Goal: Information Seeking & Learning: Find specific fact

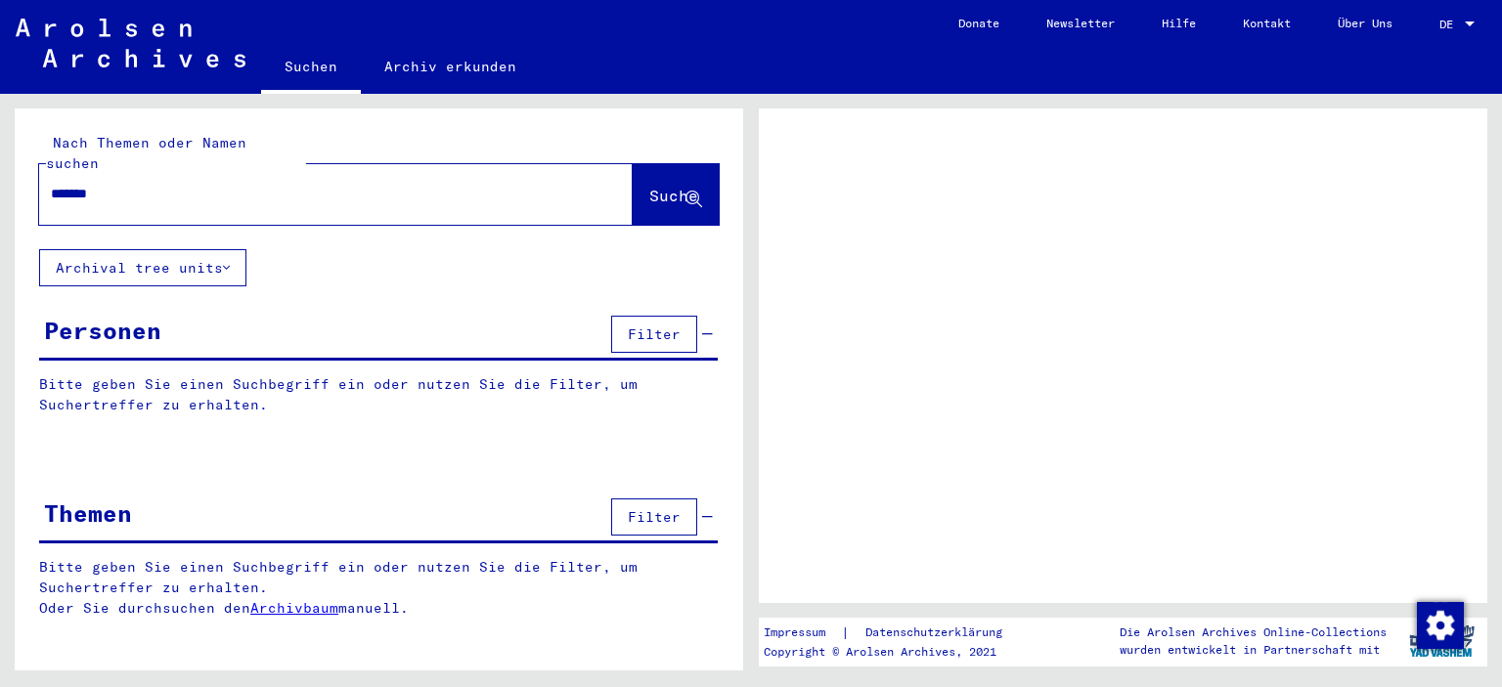
type input "********"
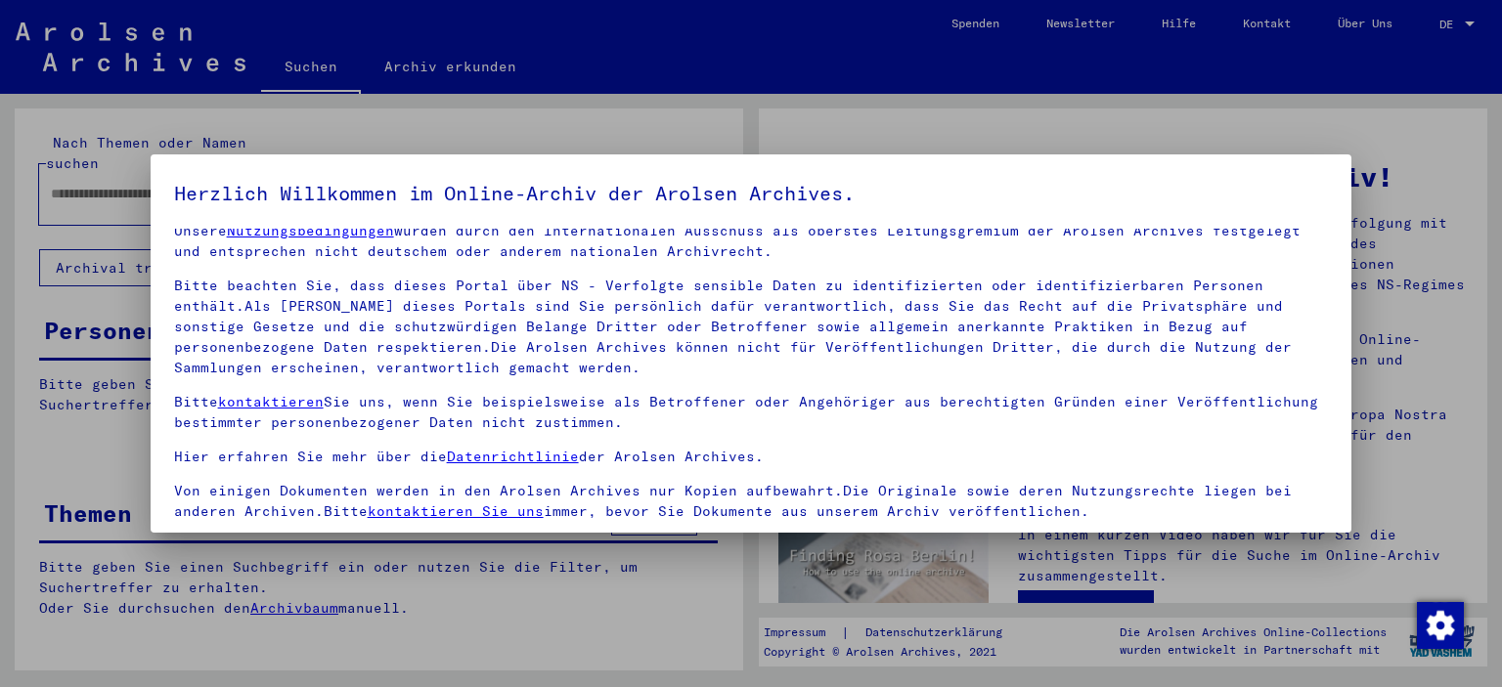
scroll to position [166, 0]
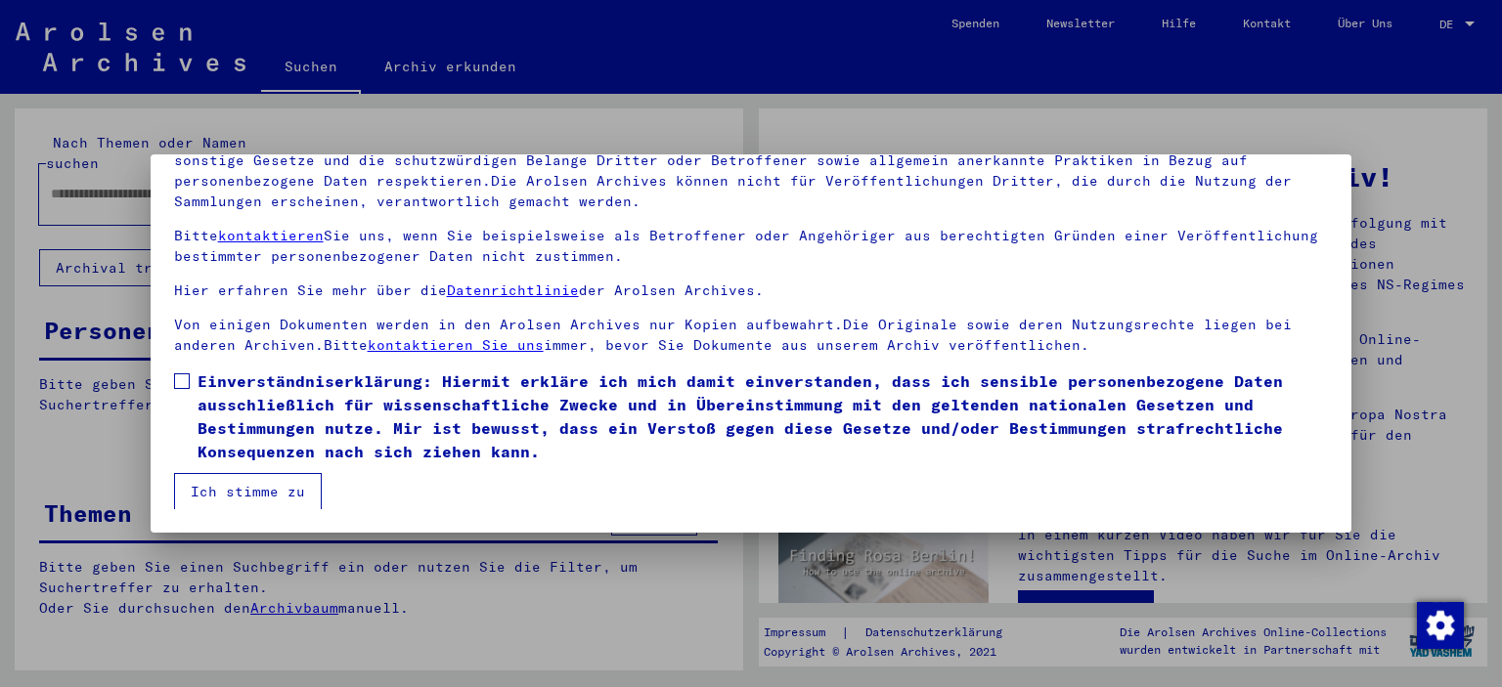
click at [189, 386] on span at bounding box center [182, 382] width 16 height 16
click at [243, 491] on button "Ich stimme zu" at bounding box center [248, 491] width 148 height 37
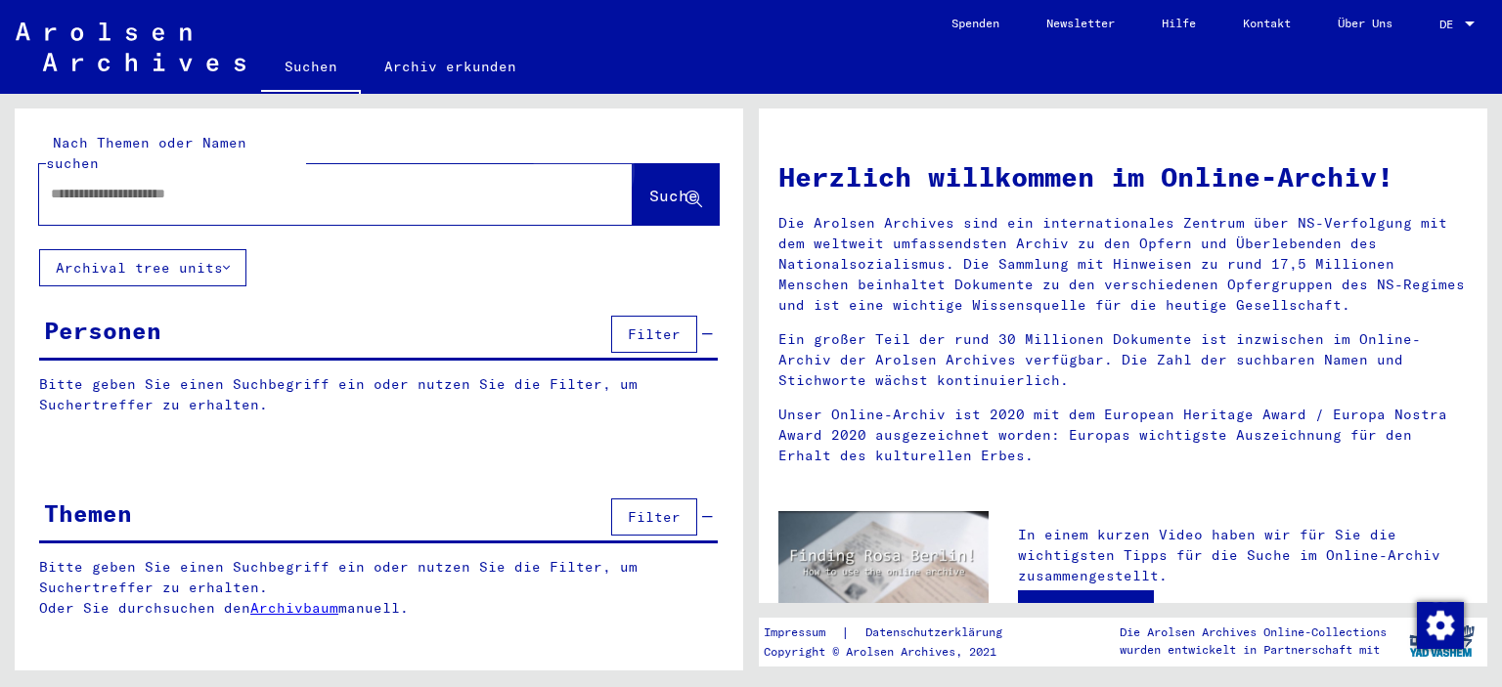
click at [653, 186] on span "Suche" at bounding box center [673, 196] width 49 height 20
click at [219, 184] on input "text" at bounding box center [312, 194] width 523 height 21
type input "**********"
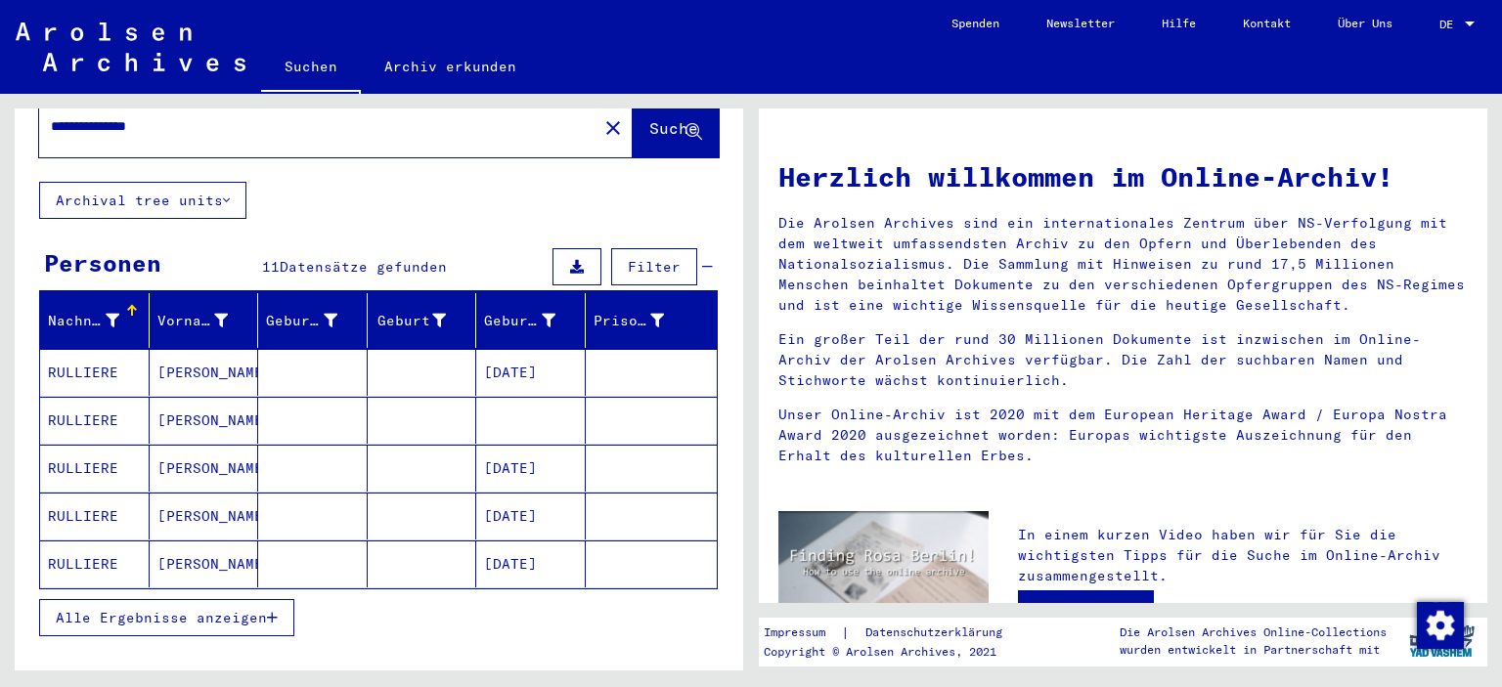
scroll to position [108, 0]
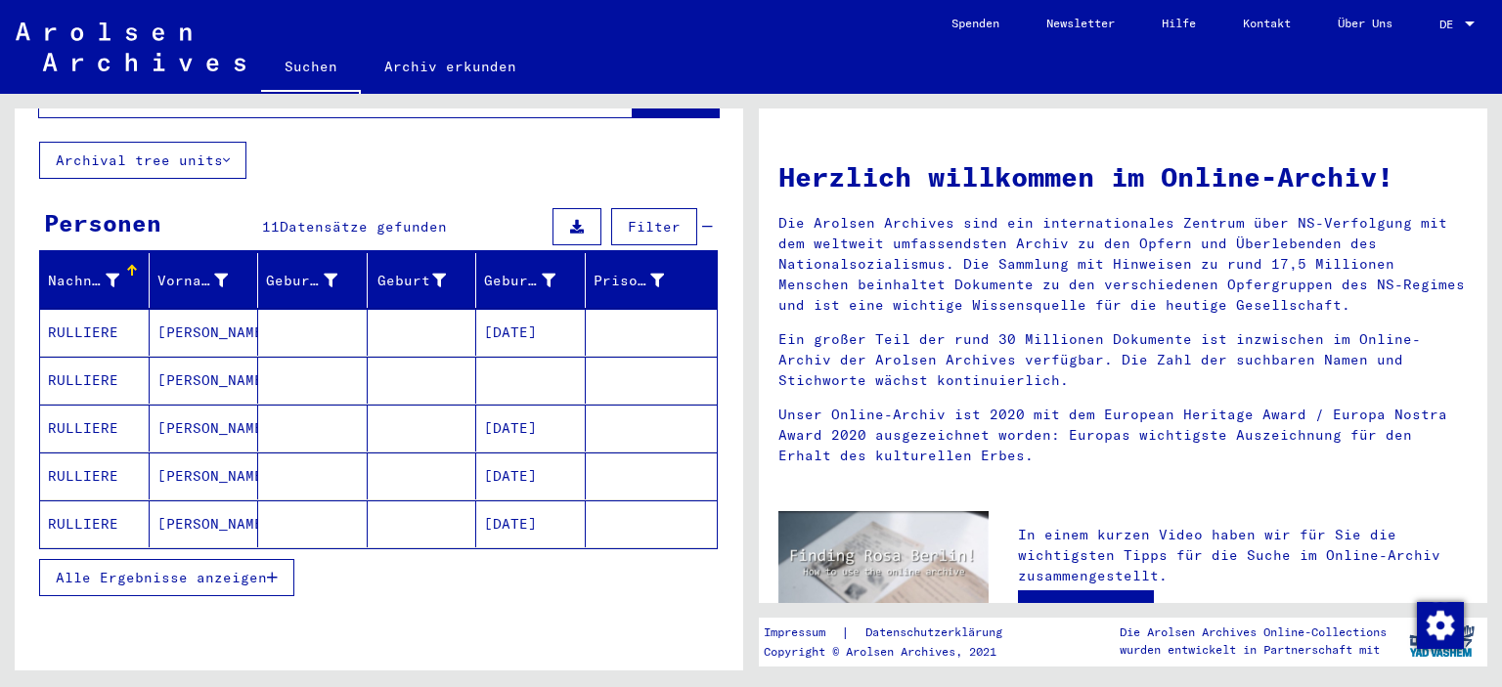
click at [171, 559] on button "Alle Ergebnisse anzeigen" at bounding box center [166, 577] width 255 height 37
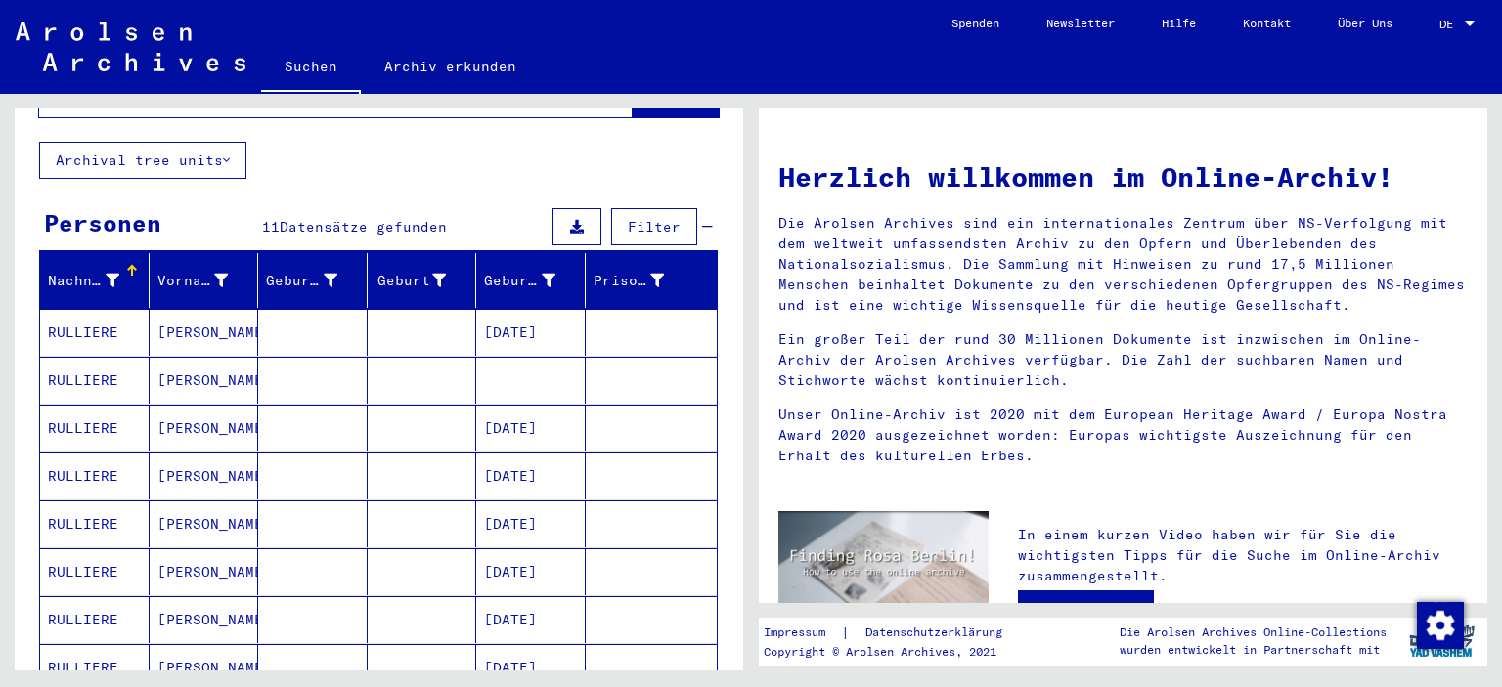
click at [565, 310] on mat-cell "[DATE]" at bounding box center [531, 332] width 110 height 47
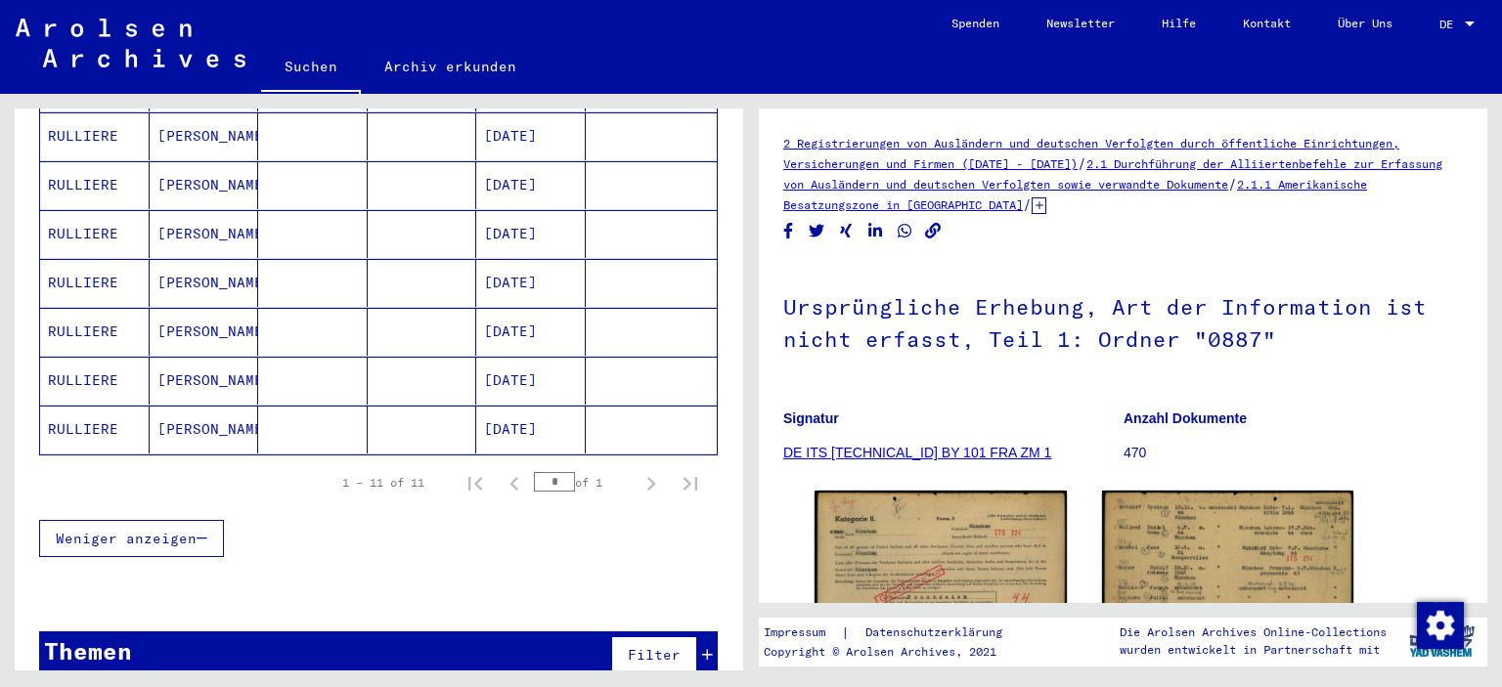
scroll to position [502, 0]
click at [315, 635] on div "Themen Filter" at bounding box center [378, 655] width 679 height 50
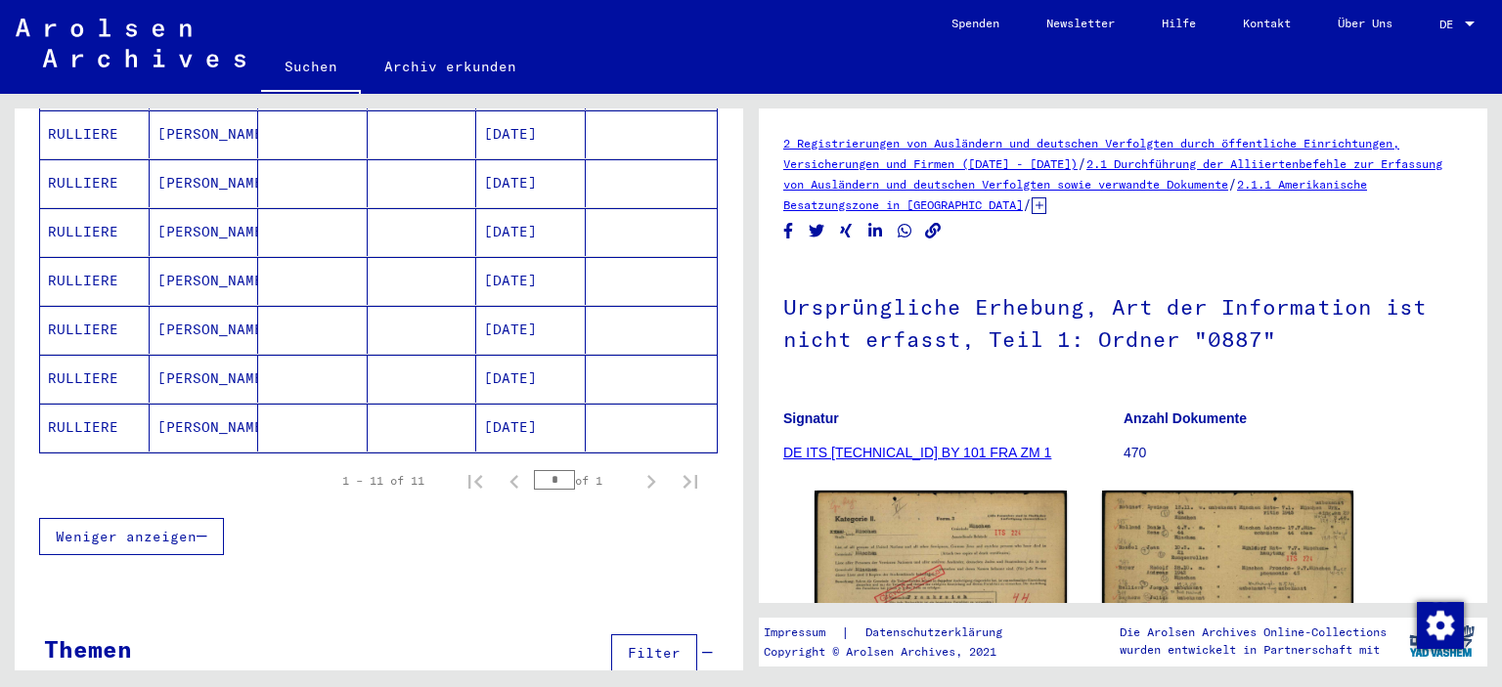
scroll to position [517, 0]
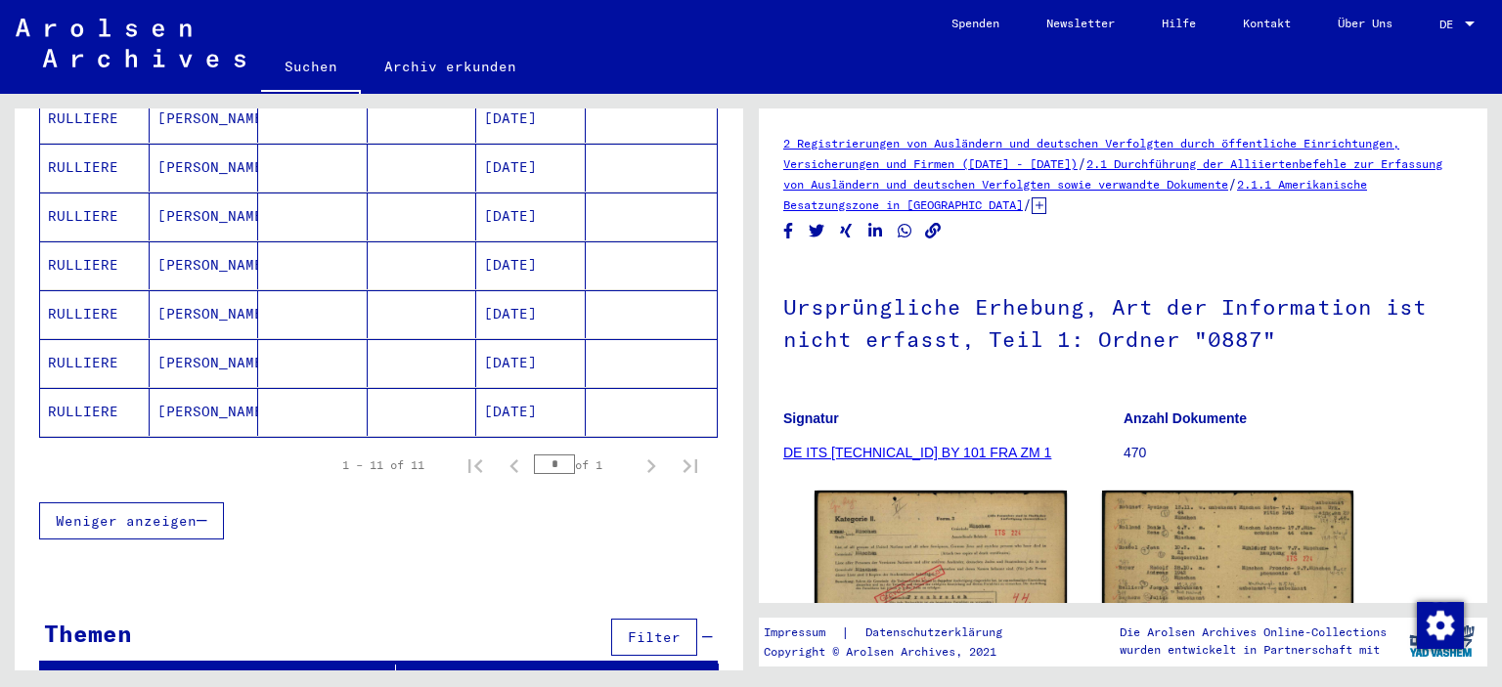
click at [523, 391] on mat-cell "[DATE]" at bounding box center [531, 412] width 110 height 48
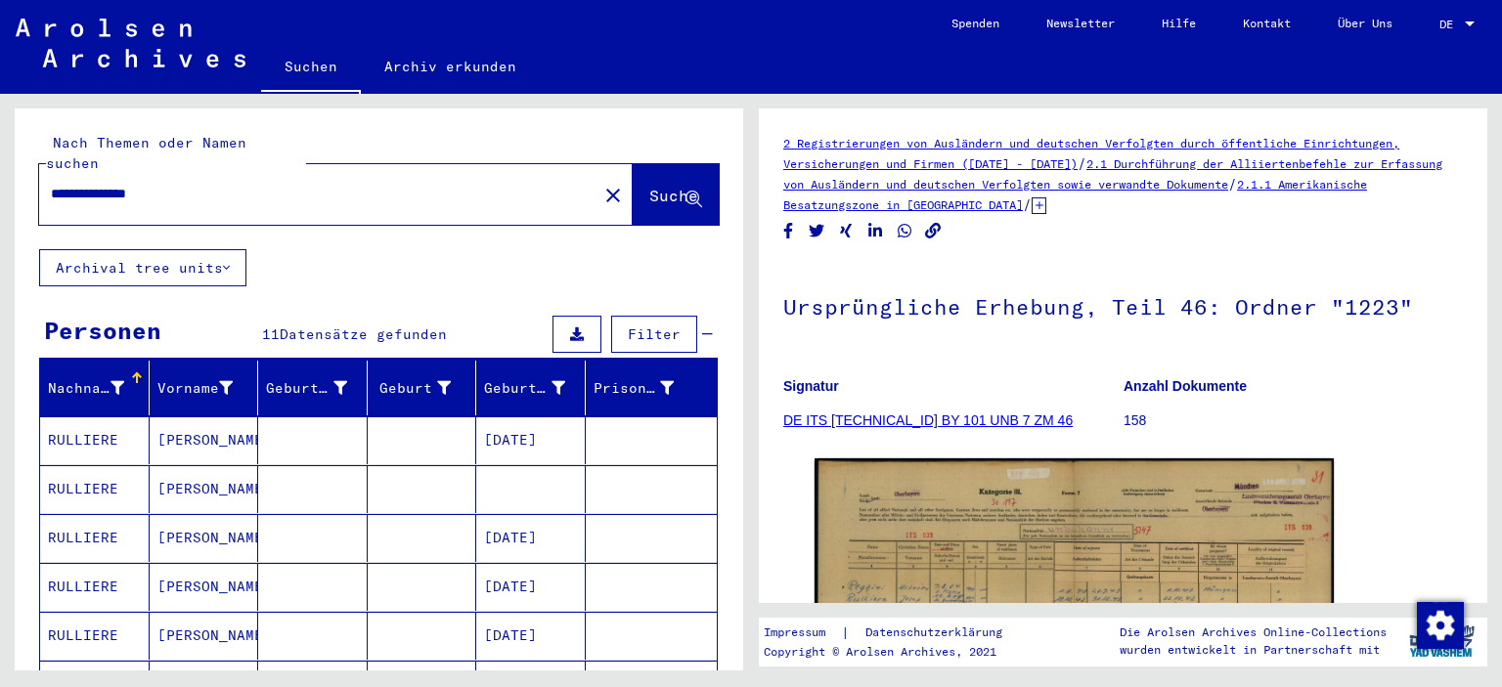
drag, startPoint x: 214, startPoint y: 171, endPoint x: 0, endPoint y: 155, distance: 214.8
click at [51, 184] on input "**********" at bounding box center [318, 194] width 535 height 21
type input "**********"
click at [633, 164] on button "Suche" at bounding box center [676, 194] width 86 height 61
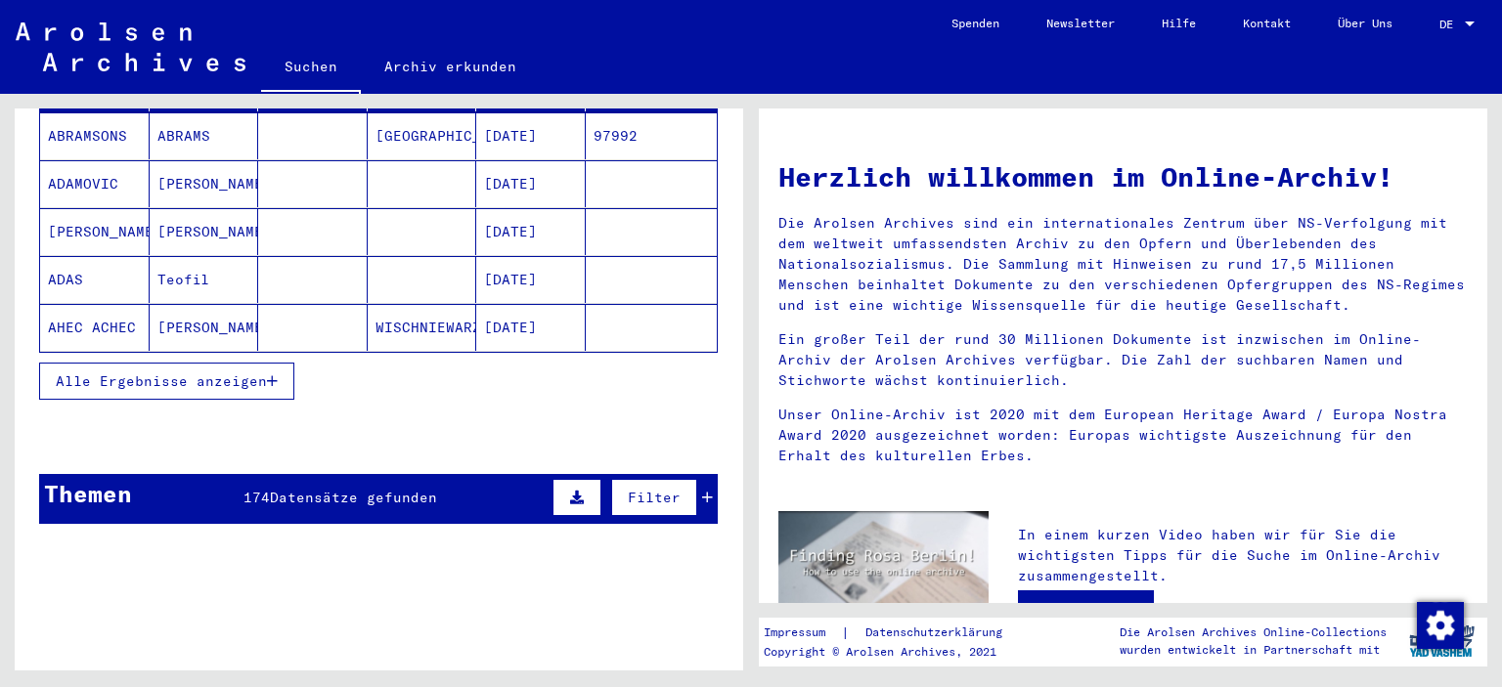
scroll to position [431, 0]
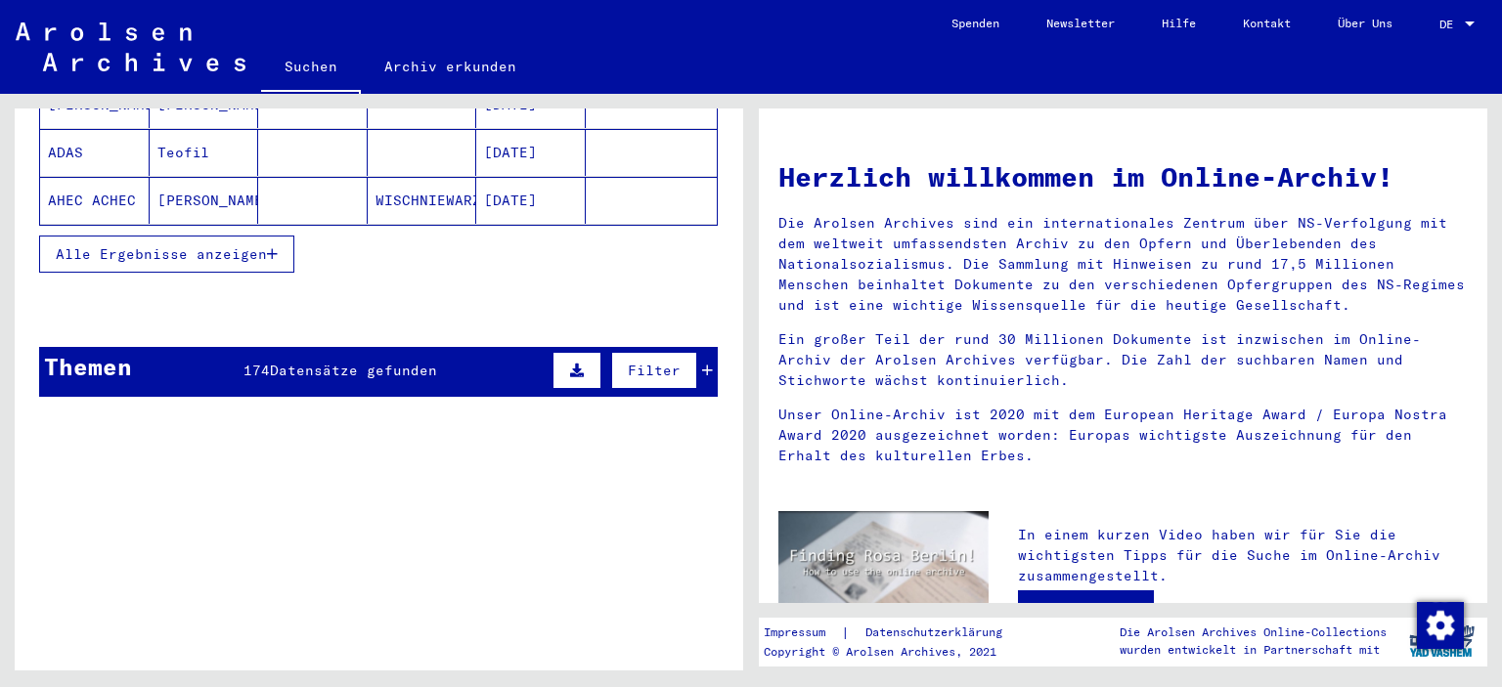
click at [368, 361] on div "174 Datensätze gefunden" at bounding box center [340, 371] width 194 height 21
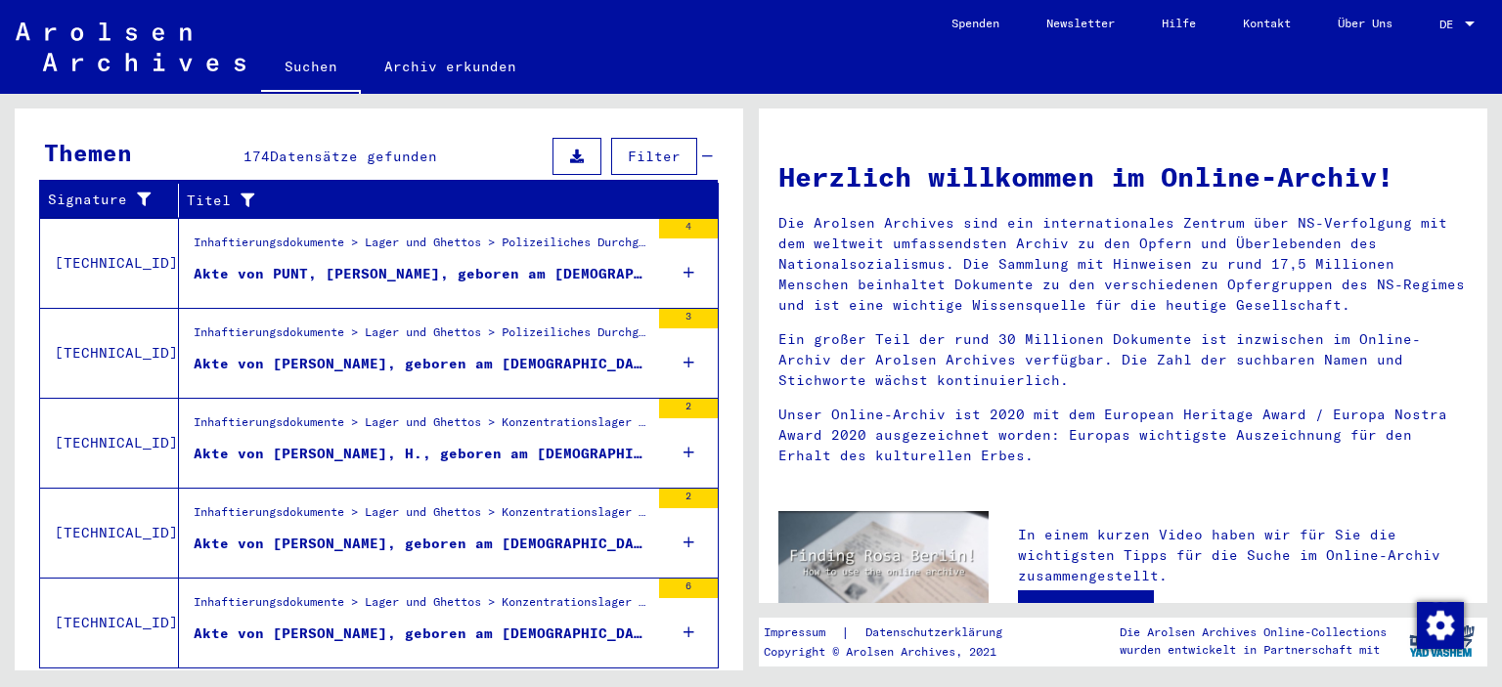
scroll to position [673, 0]
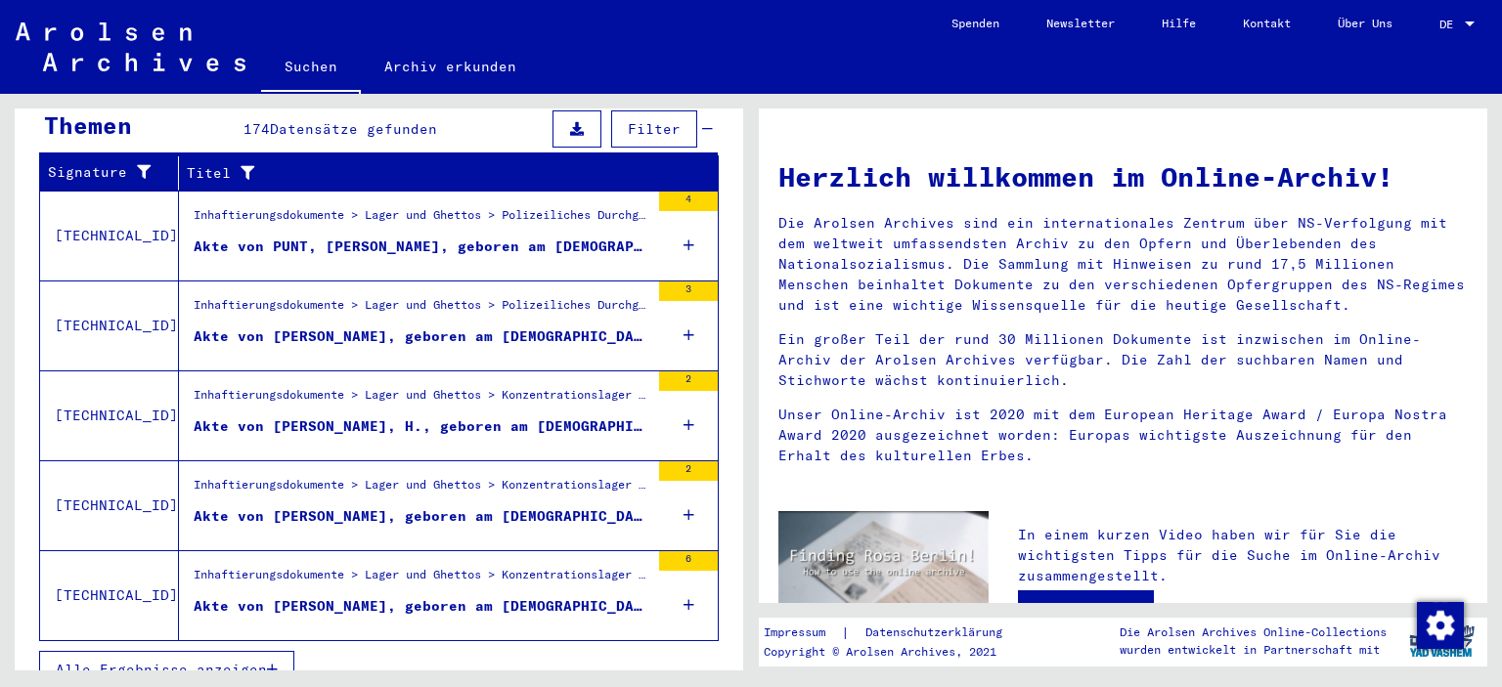
click at [238, 661] on span "Alle Ergebnisse anzeigen" at bounding box center [161, 670] width 211 height 18
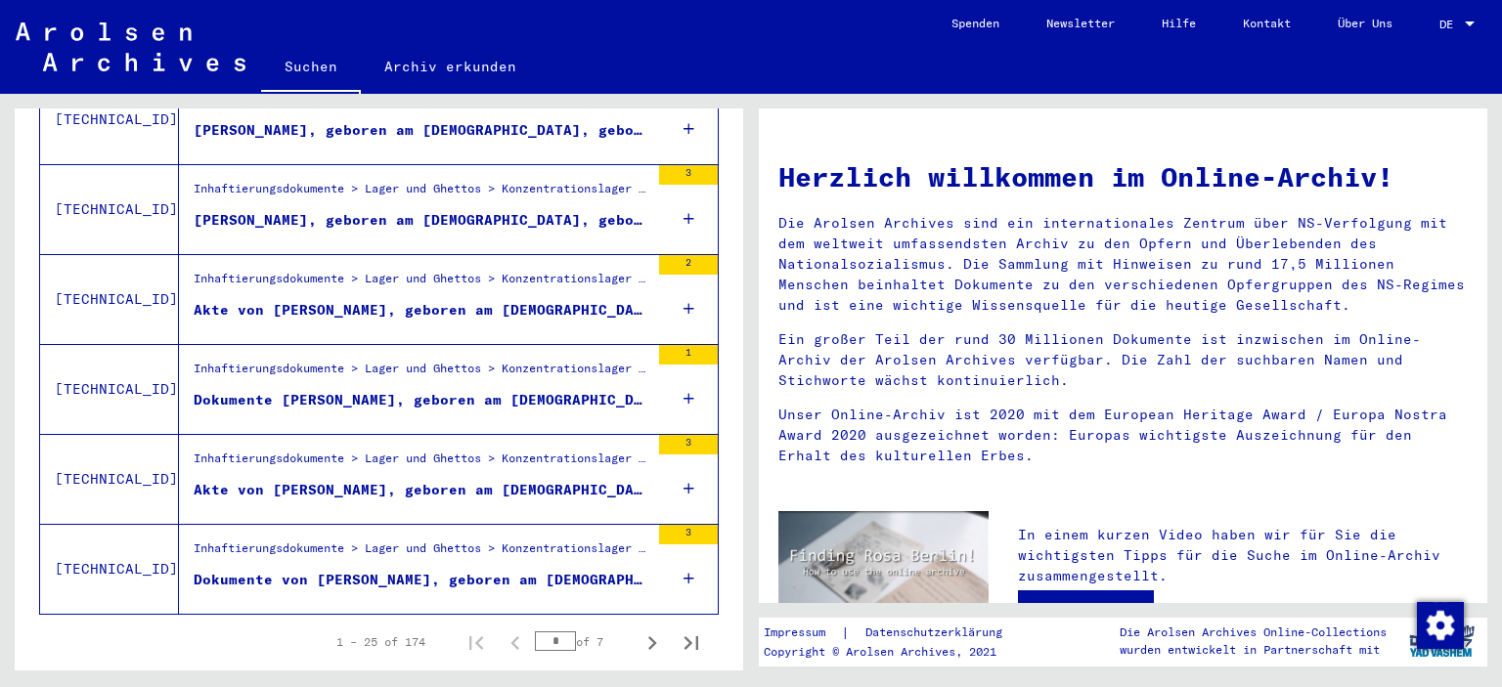
scroll to position [2157, 0]
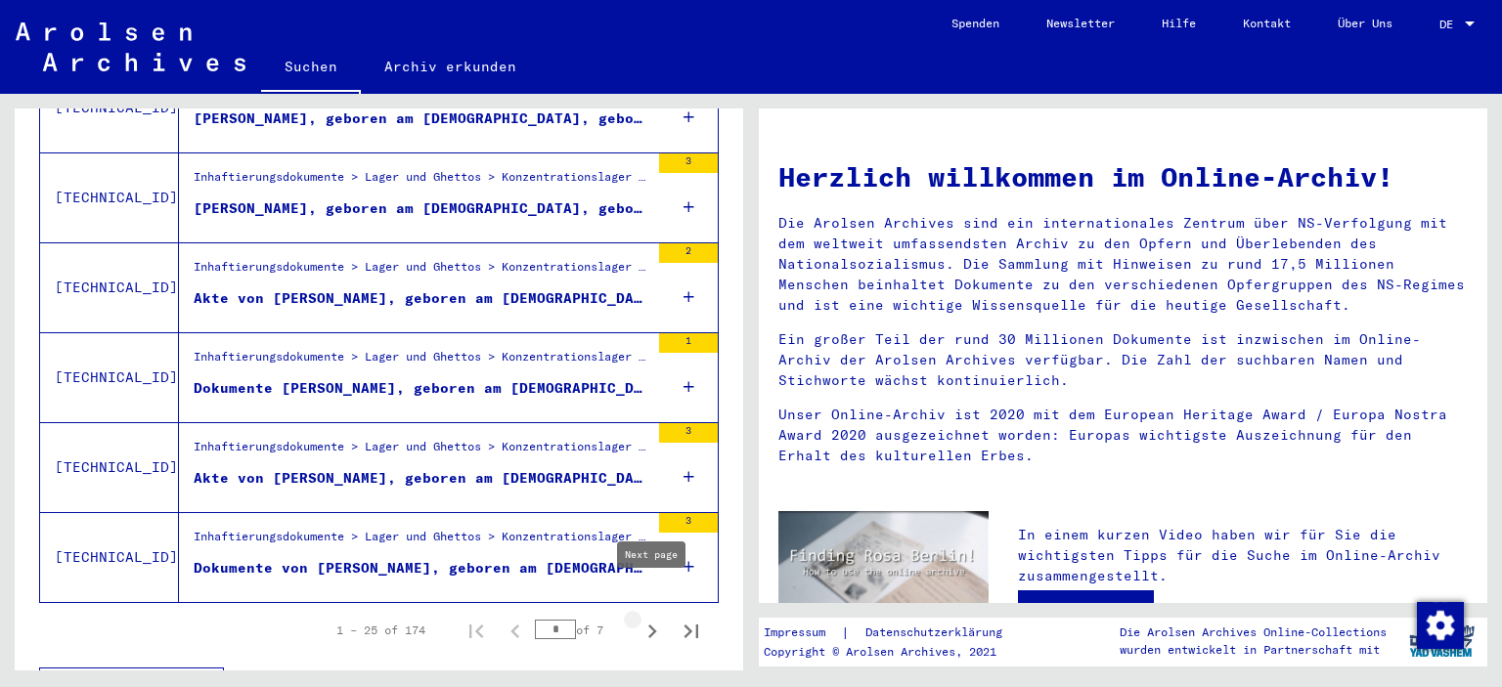
click at [645, 618] on icon "Next page" at bounding box center [652, 631] width 27 height 27
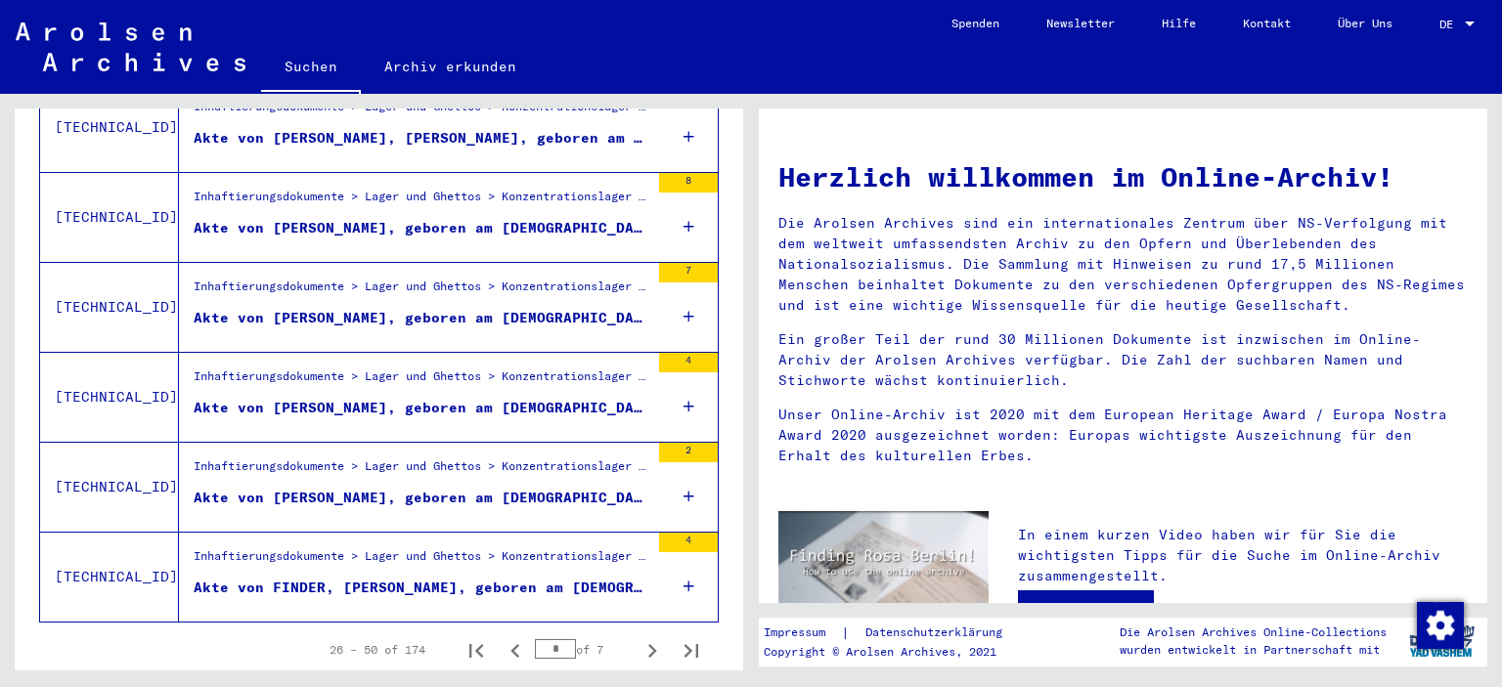
scroll to position [2172, 0]
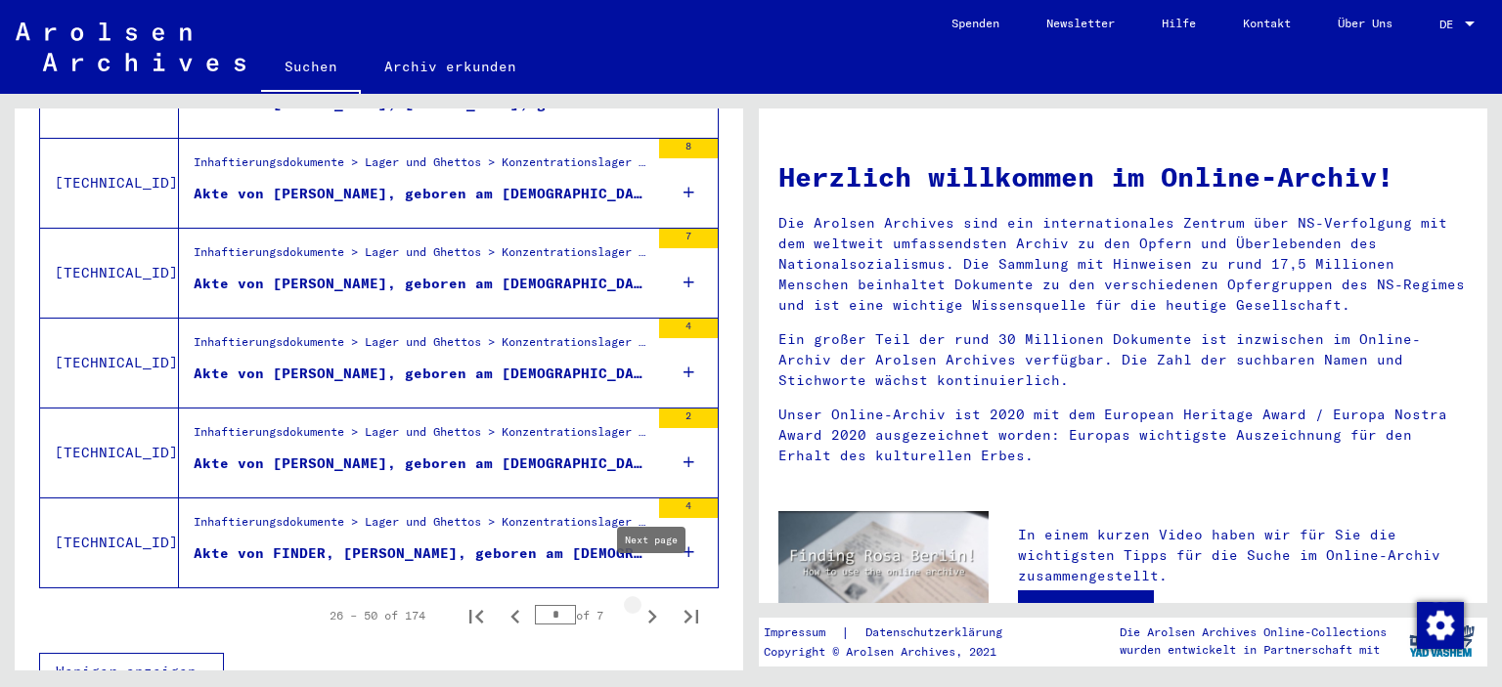
click at [652, 603] on icon "Next page" at bounding box center [652, 616] width 27 height 27
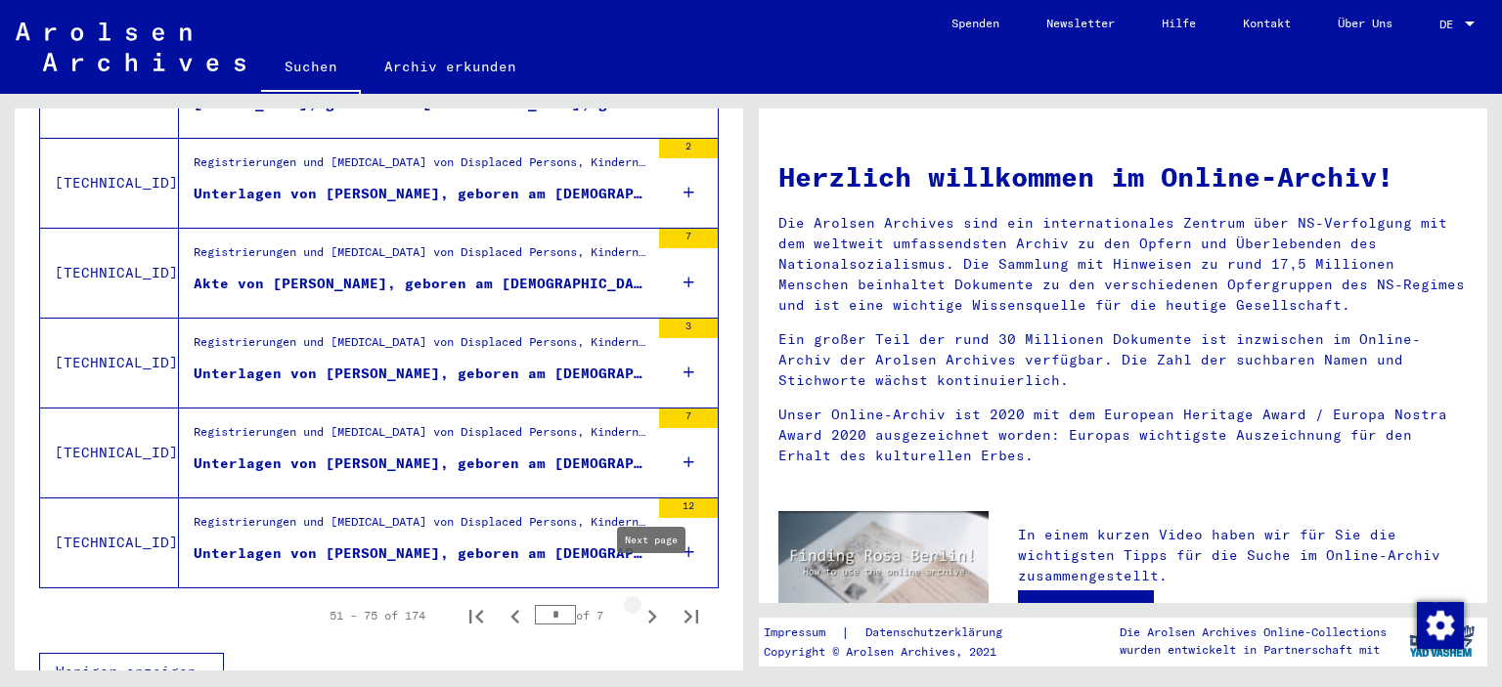
click at [651, 603] on icon "Next page" at bounding box center [652, 616] width 27 height 27
type input "*"
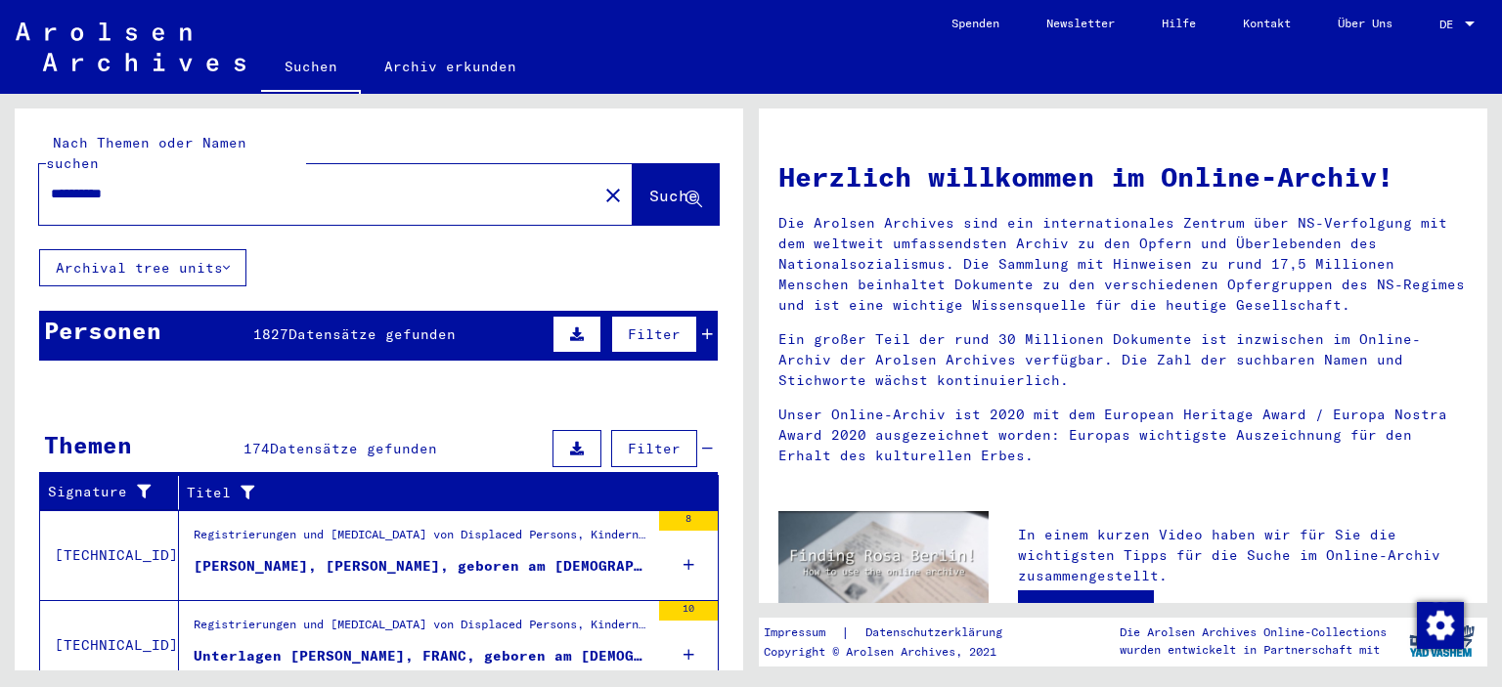
scroll to position [0, 0]
click at [491, 74] on link "Archiv erkunden" at bounding box center [450, 66] width 179 height 47
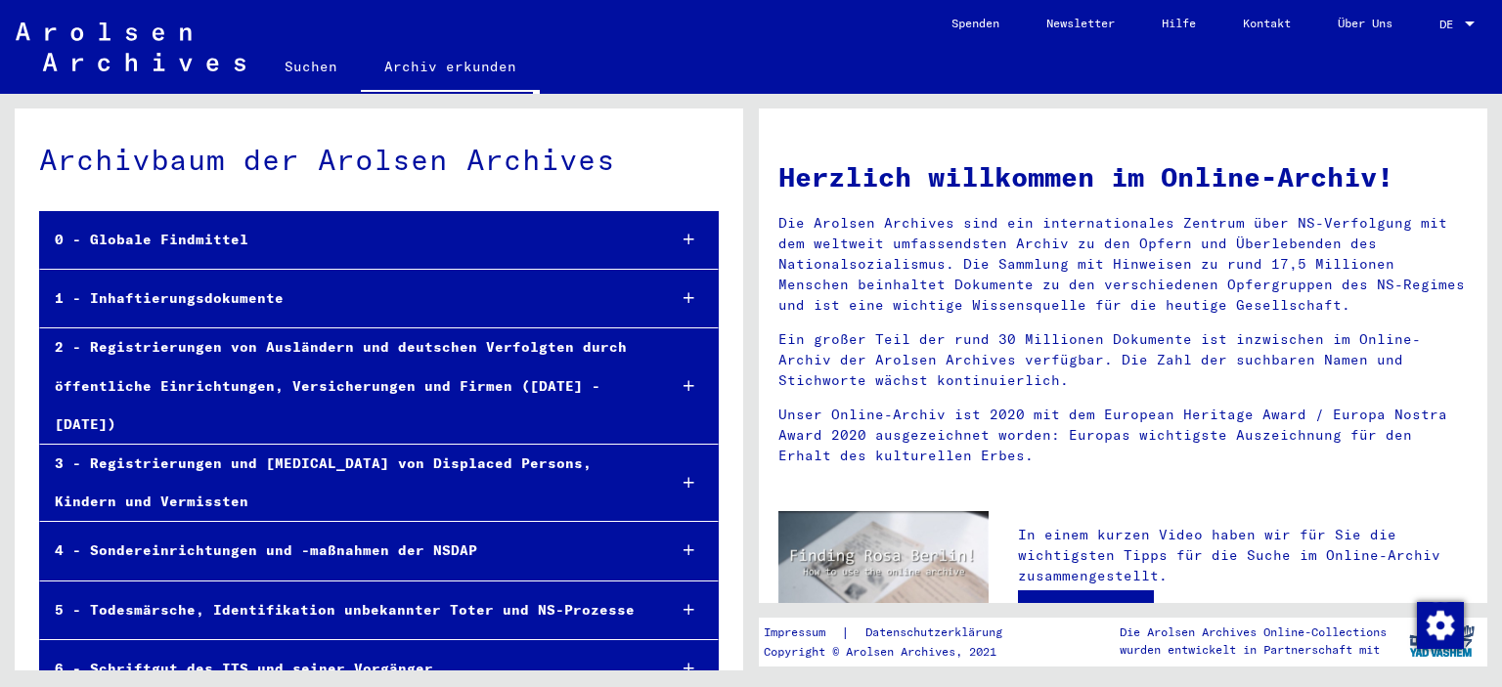
click at [156, 302] on div "1 - Inhaftierungsdokumente" at bounding box center [345, 299] width 610 height 38
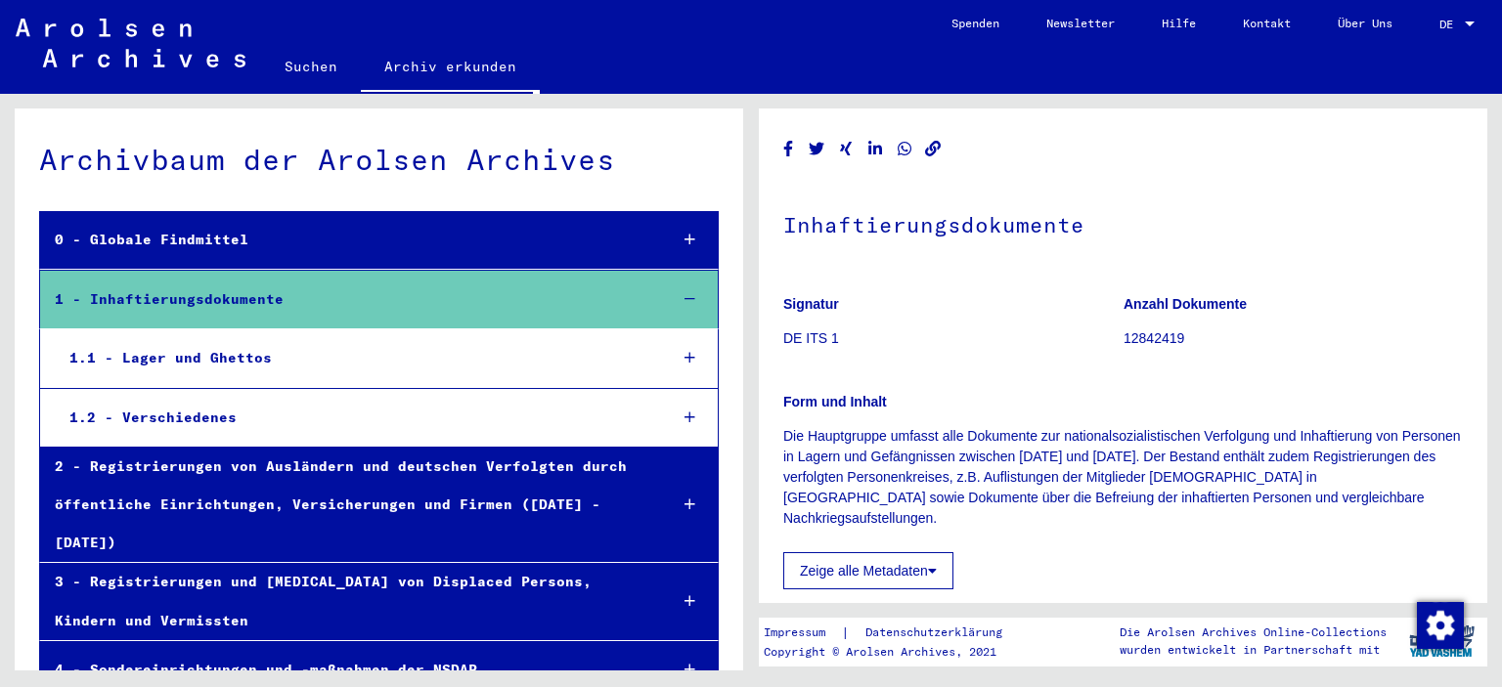
click at [174, 362] on div "1.1 - Lager und Ghettos" at bounding box center [353, 358] width 597 height 38
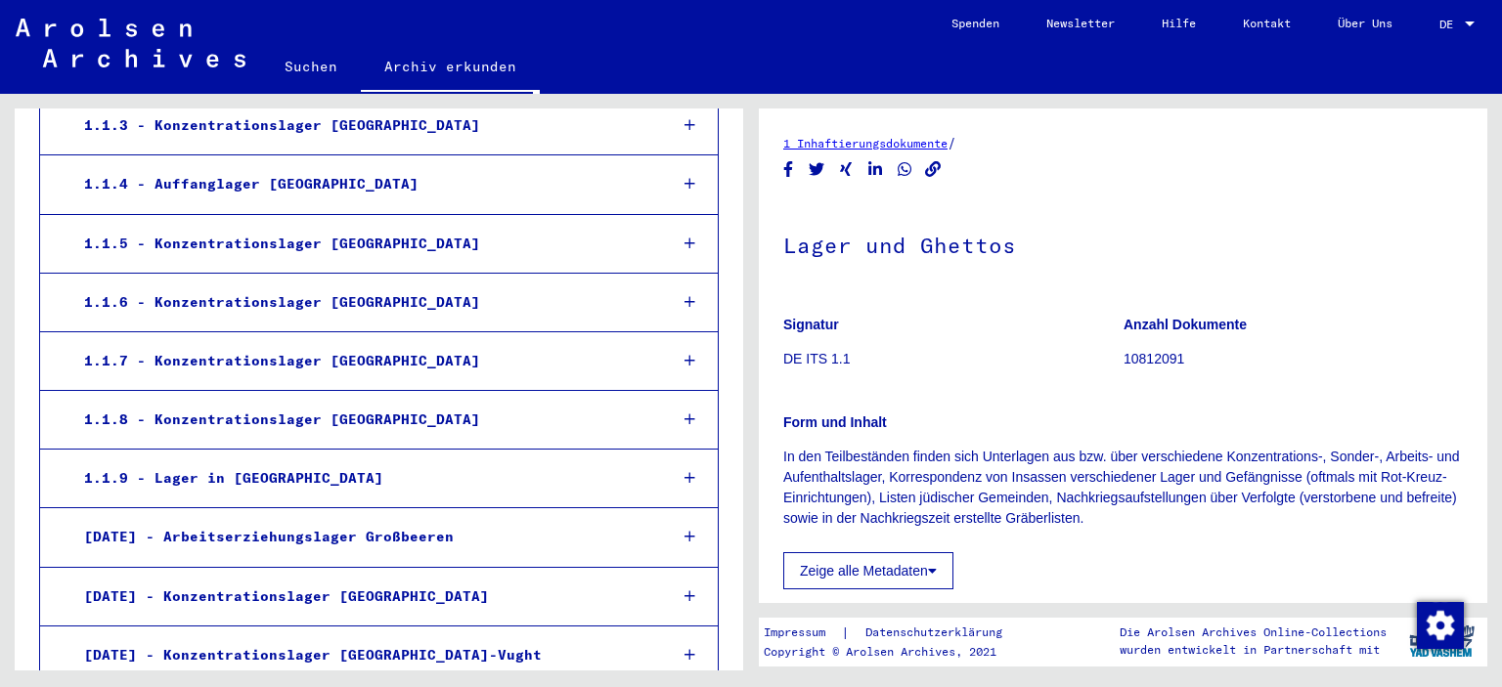
scroll to position [540, 0]
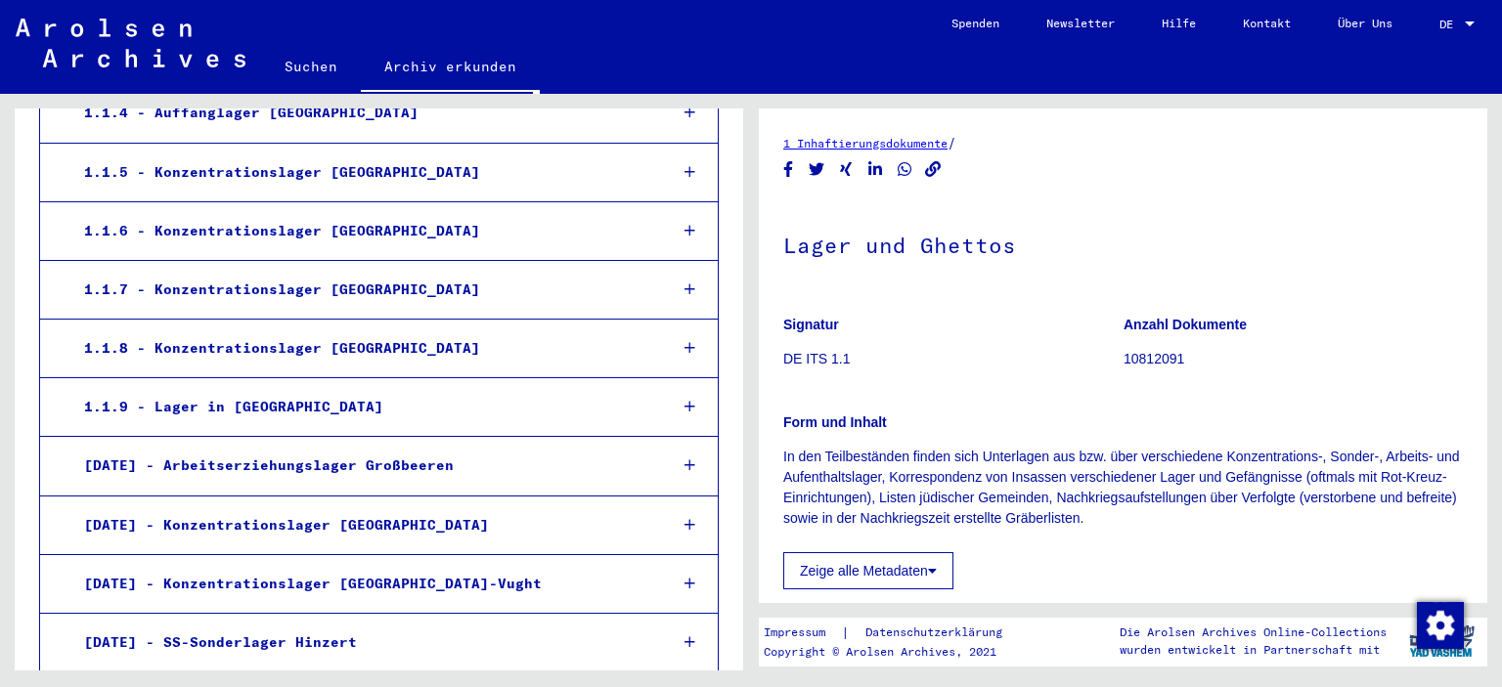
click at [306, 241] on div "1.1.6 - Konzentrationslager [GEOGRAPHIC_DATA]" at bounding box center [360, 231] width 582 height 38
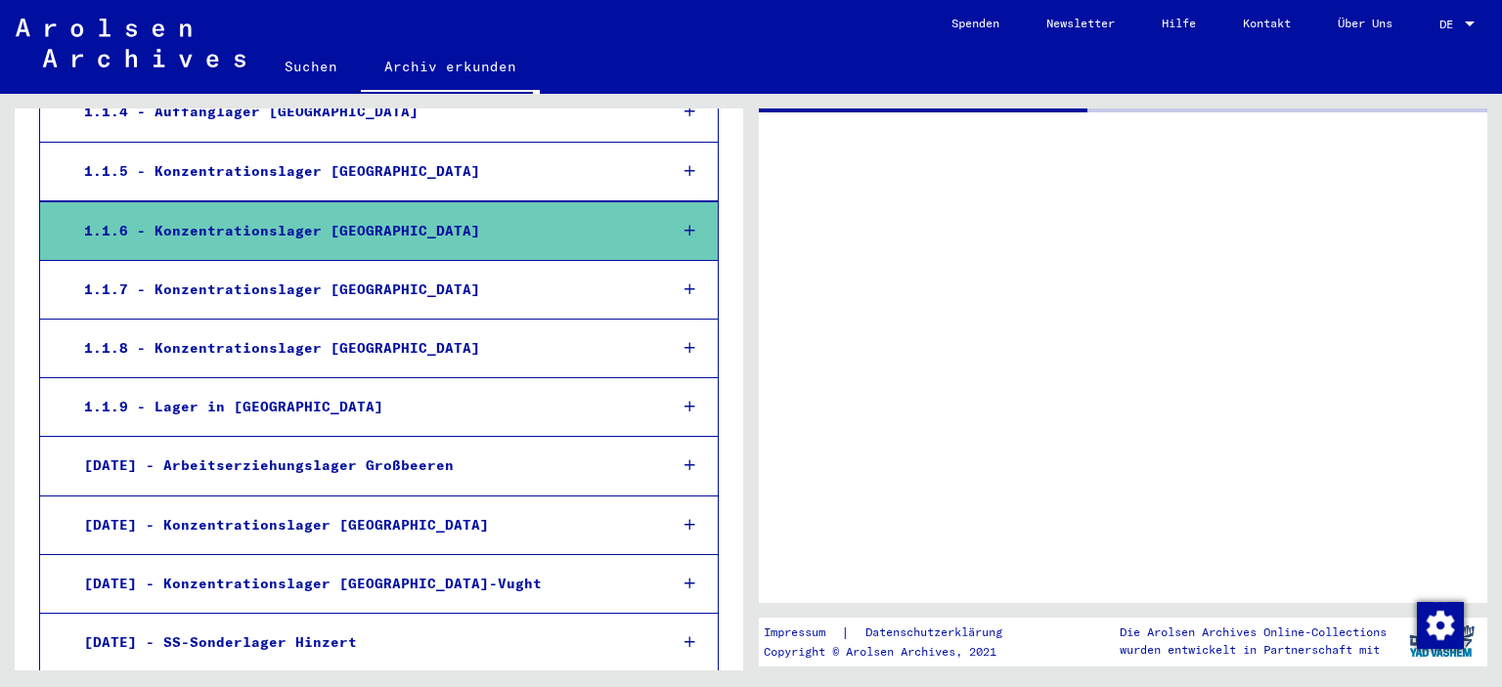
scroll to position [539, 0]
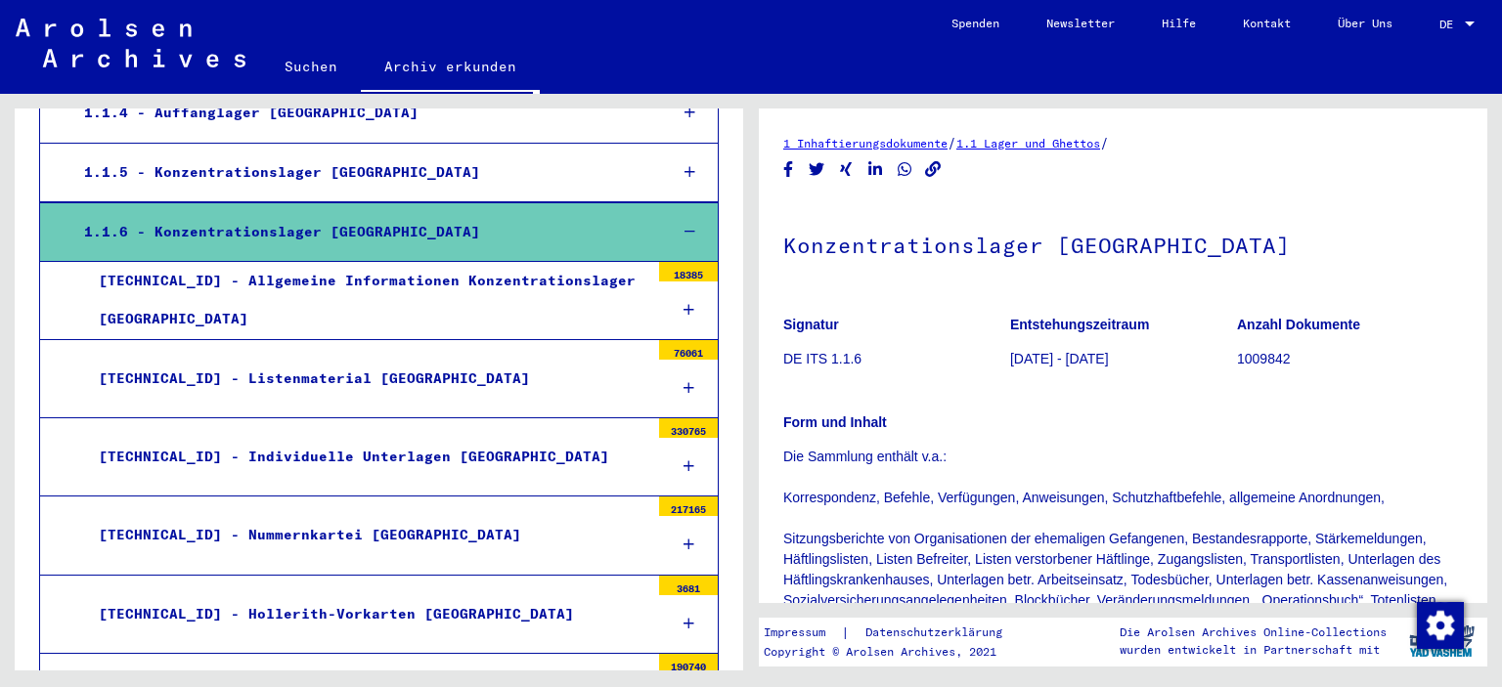
click at [370, 452] on div "[TECHNICAL_ID] - Individuelle Unterlagen [GEOGRAPHIC_DATA]" at bounding box center [366, 457] width 565 height 38
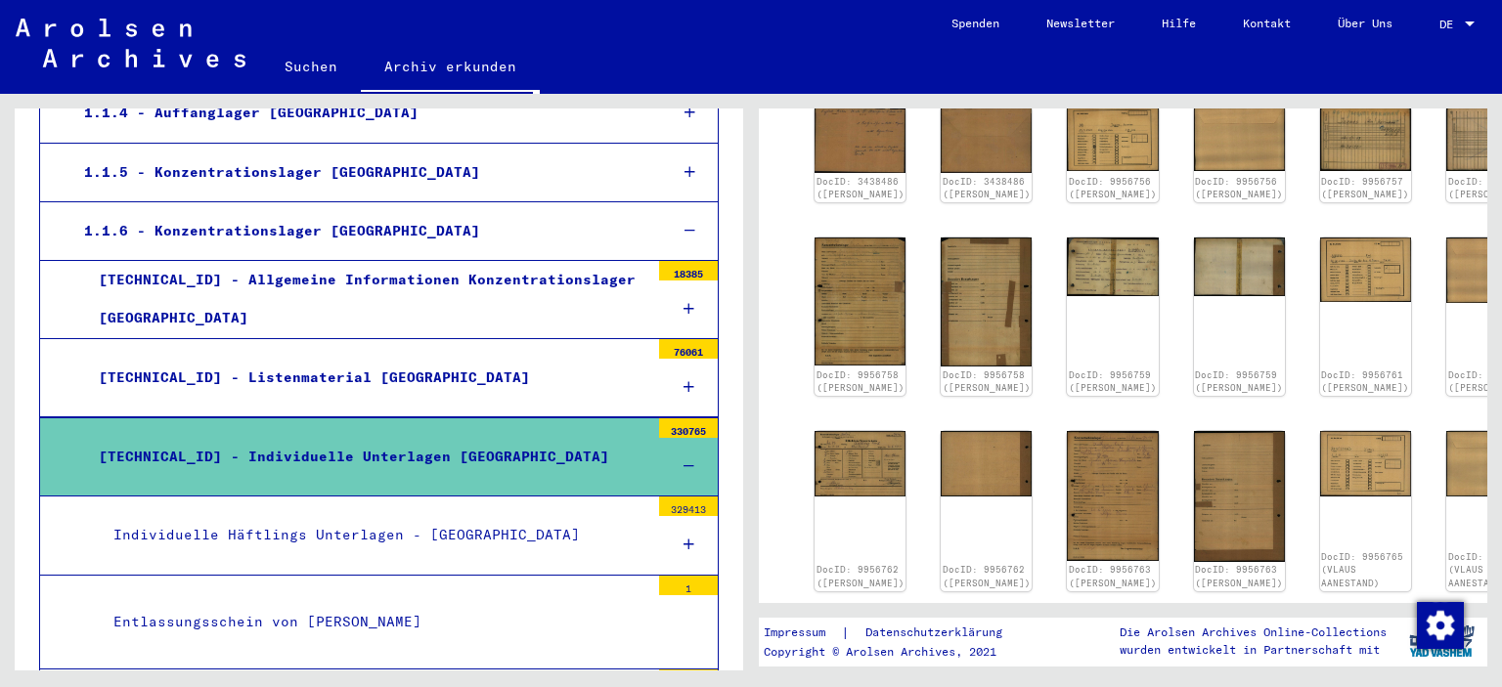
scroll to position [971, 0]
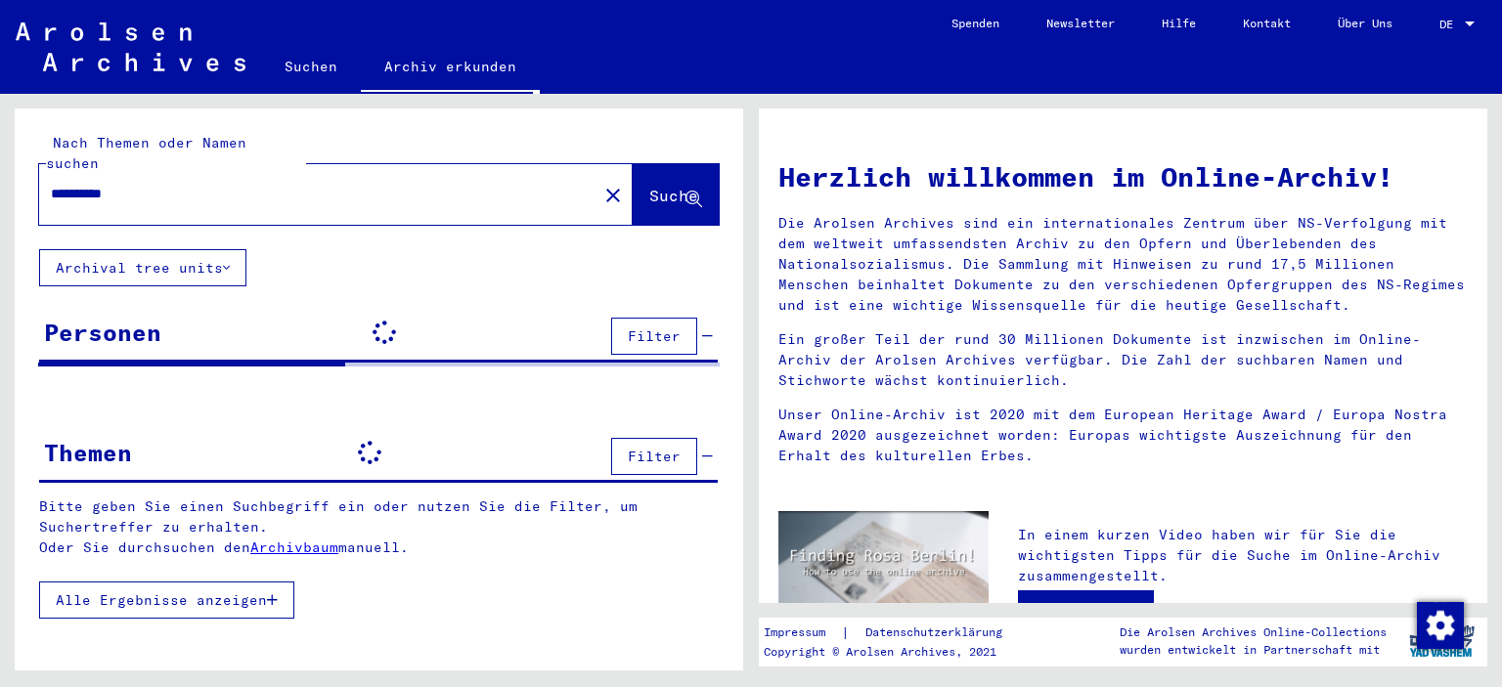
drag, startPoint x: 160, startPoint y: 177, endPoint x: 0, endPoint y: 146, distance: 163.4
click at [51, 184] on input "**********" at bounding box center [312, 194] width 523 height 21
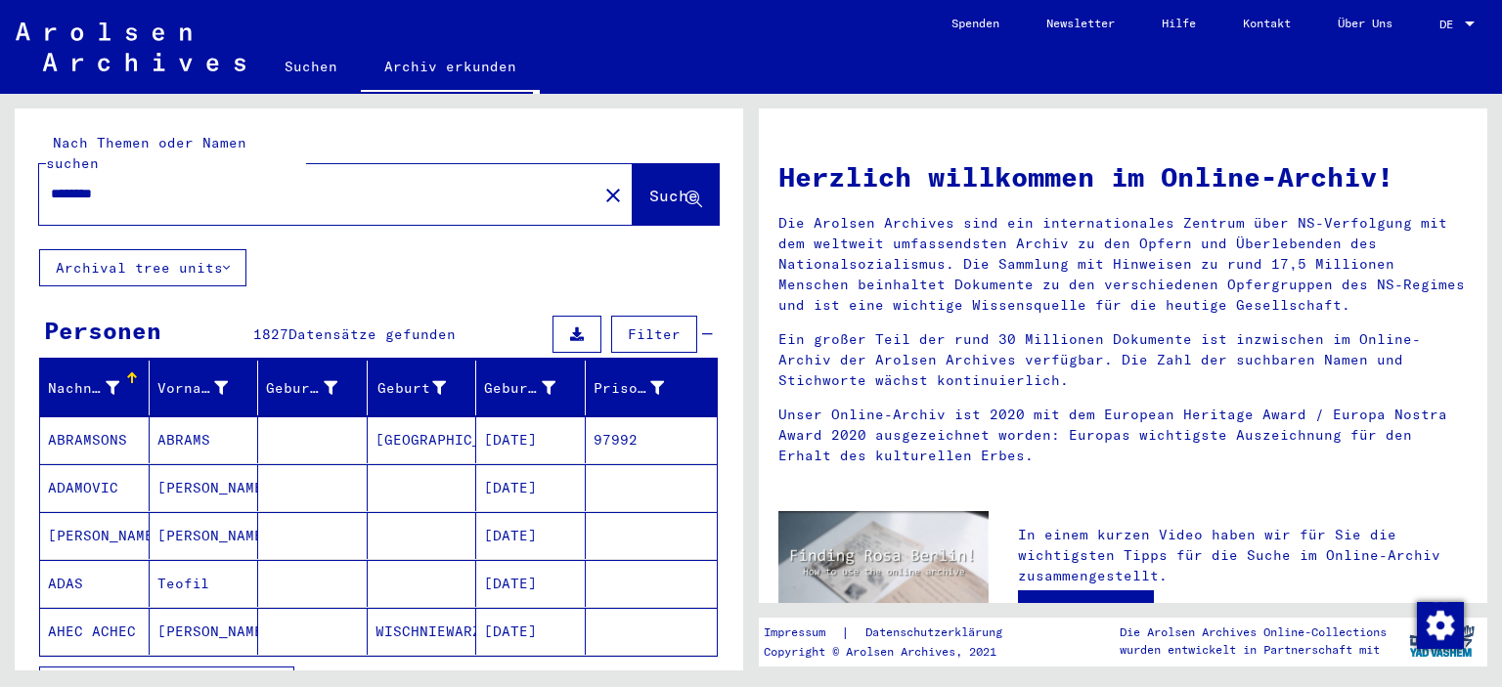
type input "********"
click at [649, 186] on span "Suche" at bounding box center [673, 196] width 49 height 20
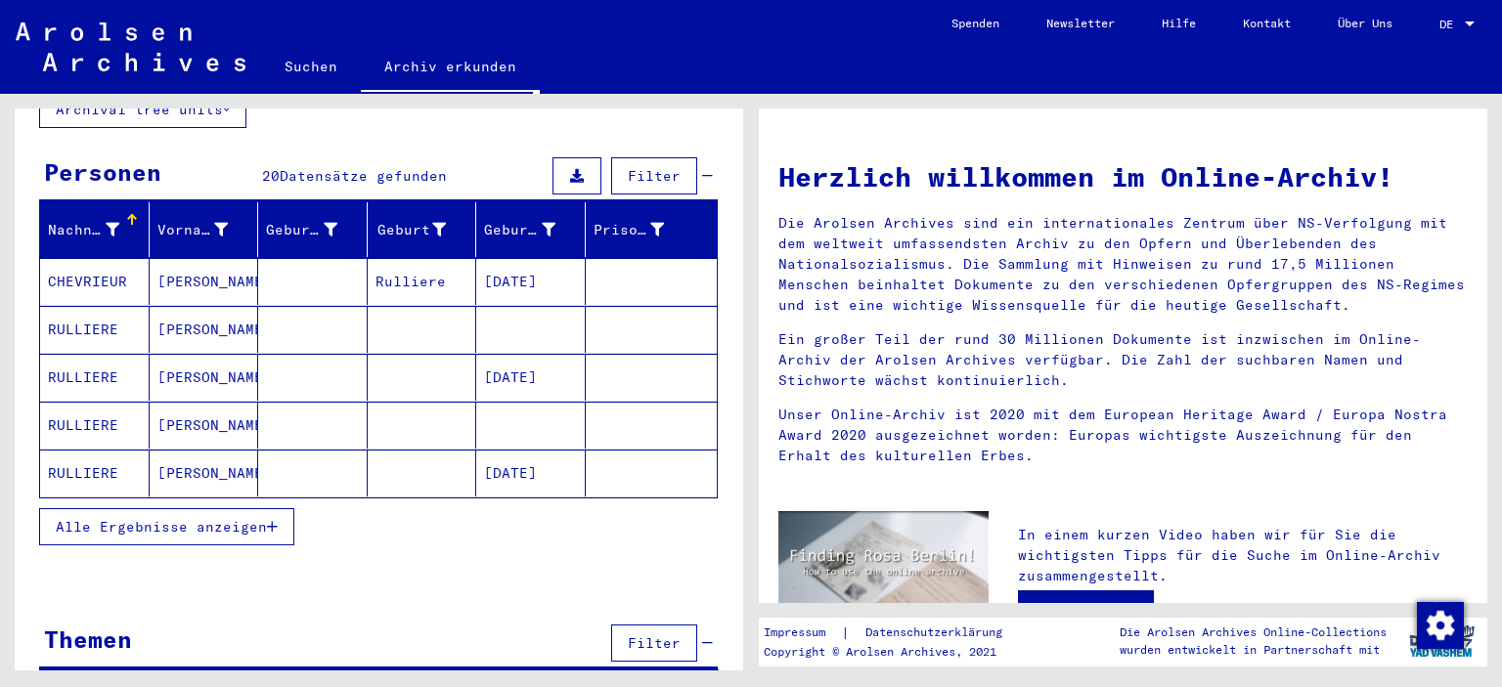
scroll to position [168, 0]
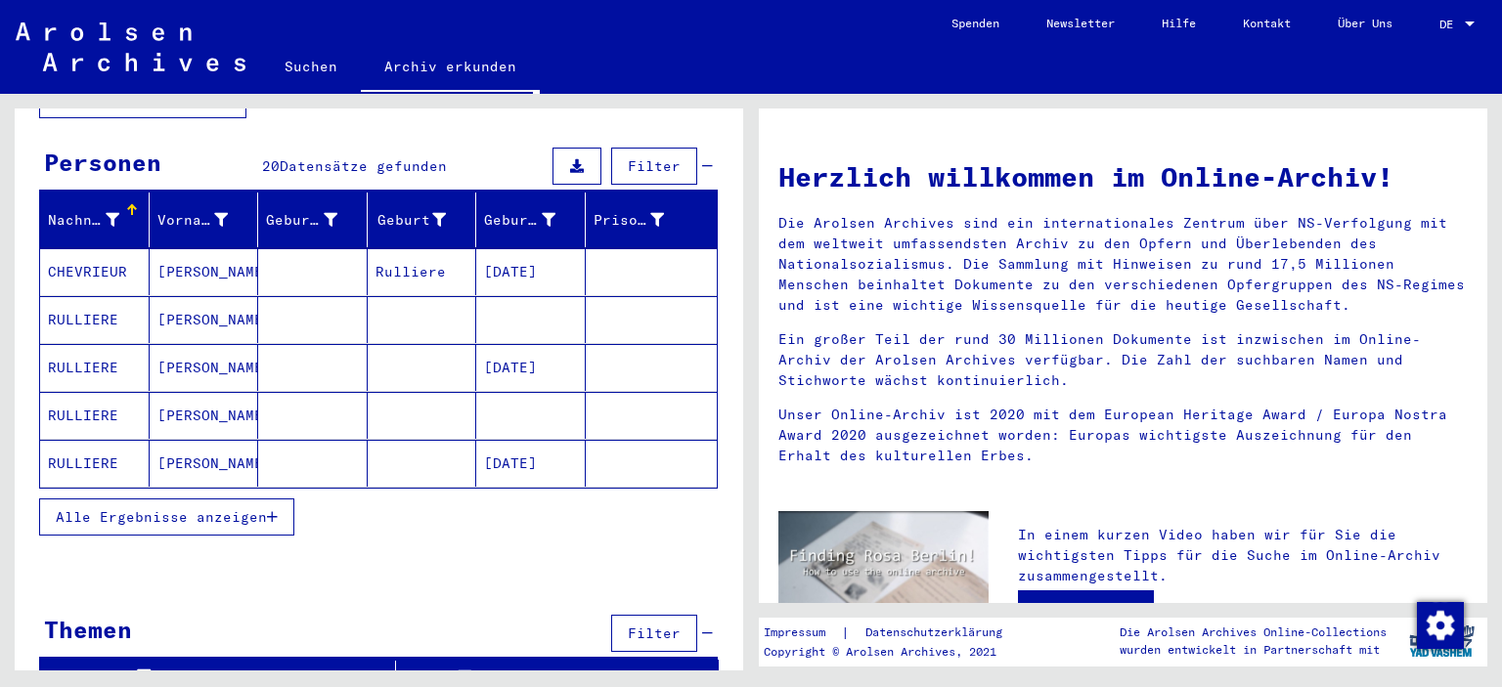
click at [233, 508] on span "Alle Ergebnisse anzeigen" at bounding box center [161, 517] width 211 height 18
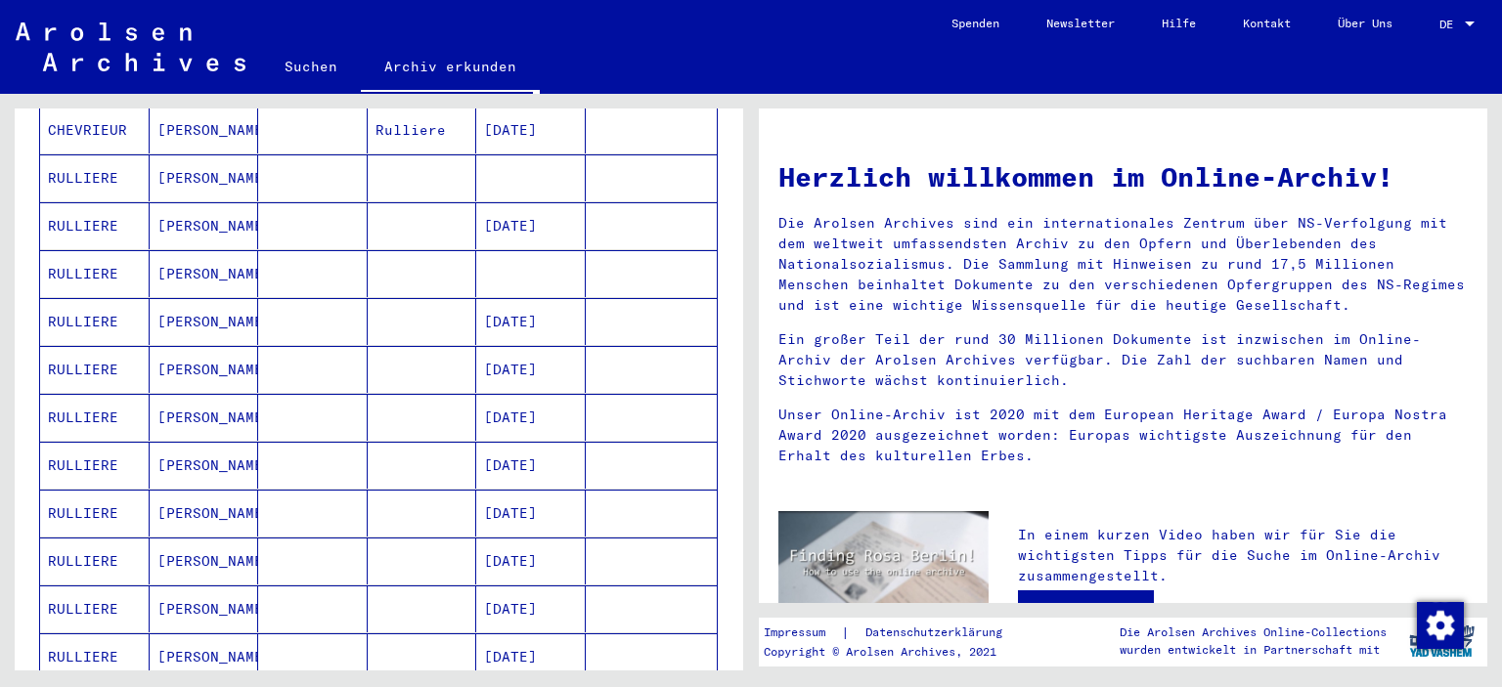
scroll to position [167, 0]
